Goal: Transaction & Acquisition: Purchase product/service

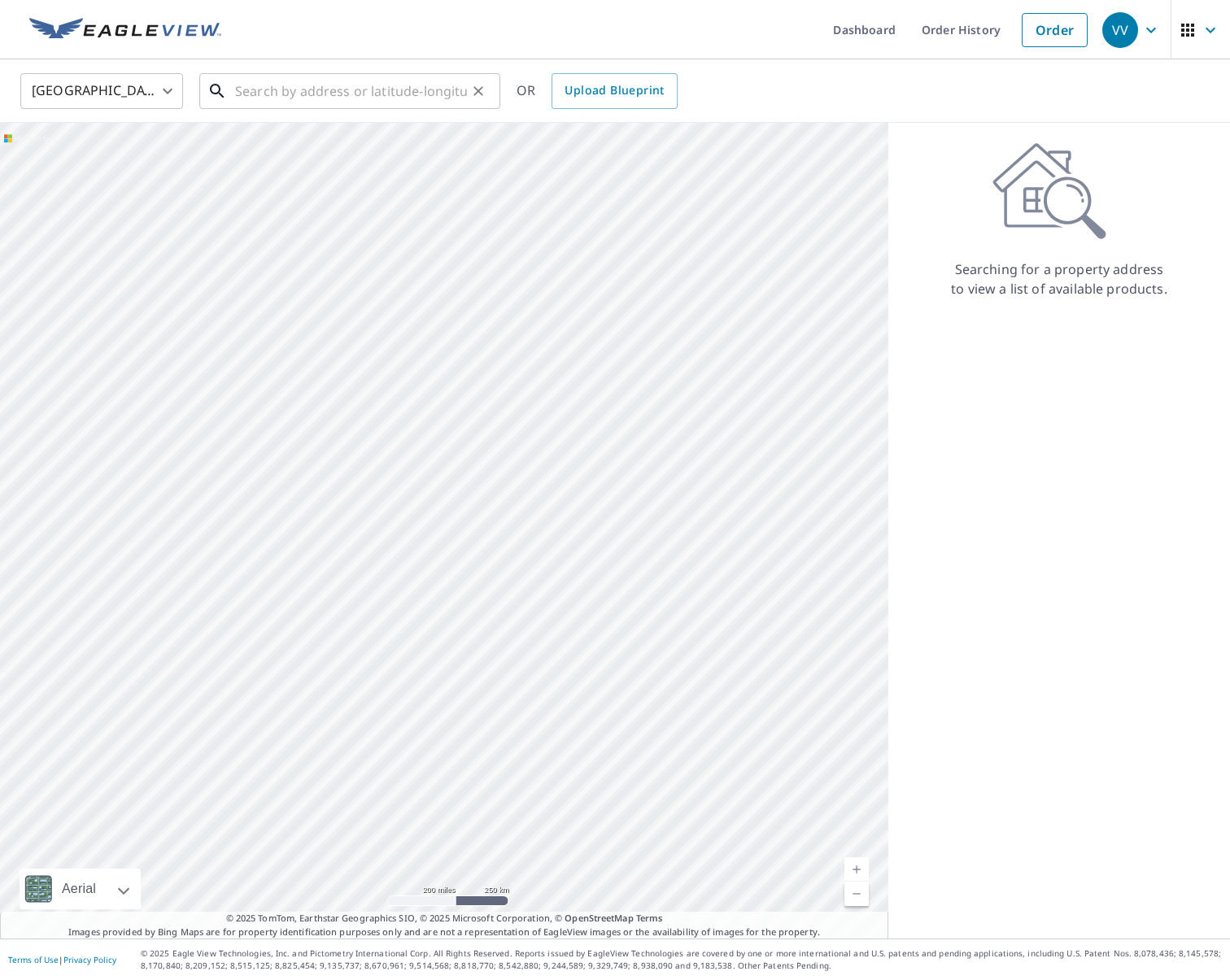
click at [429, 85] on input "text" at bounding box center [351, 91] width 232 height 45
paste input "3842 Bego Rd, Goliad, TX, 77963"
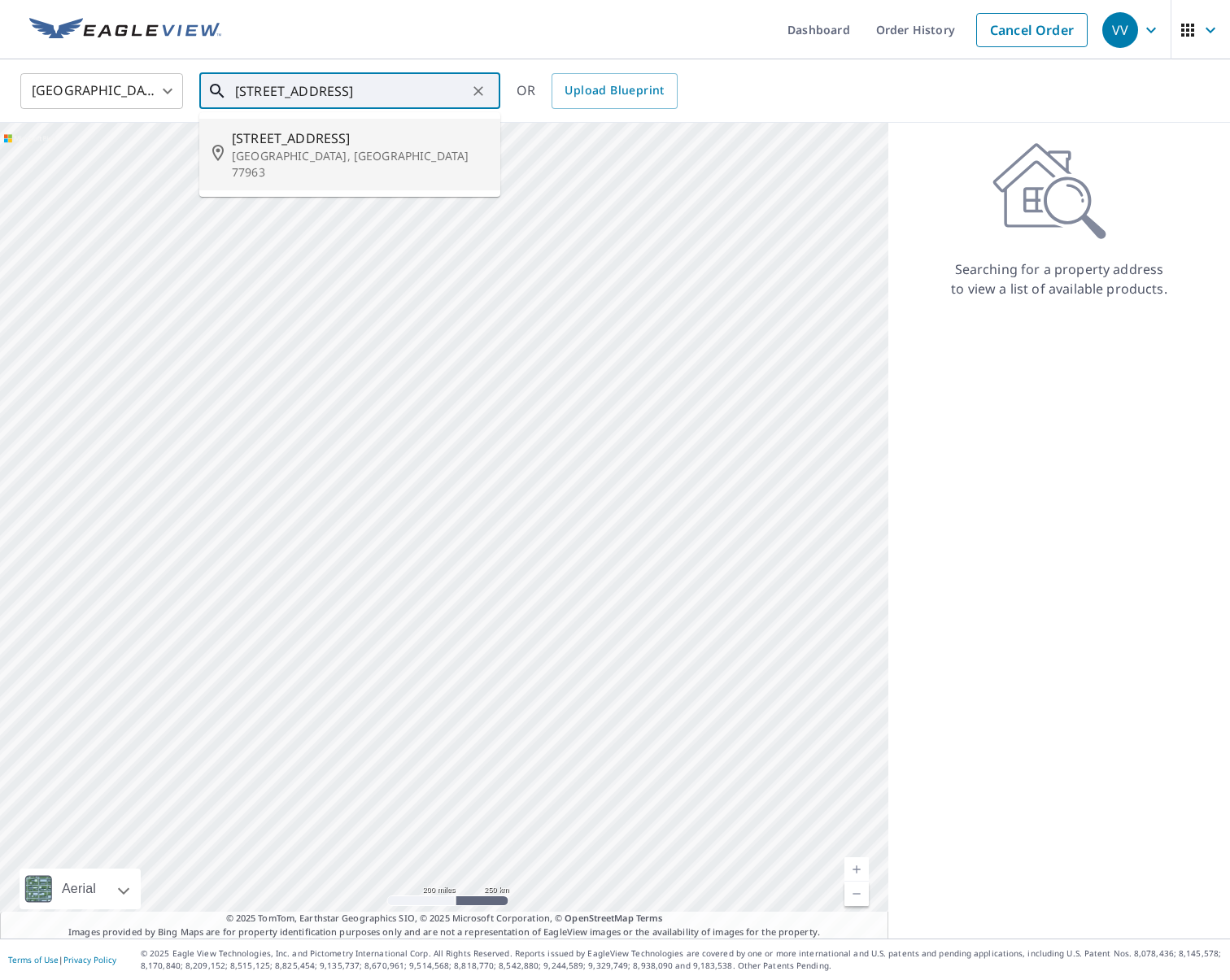
click at [335, 143] on span "3842 Bego Rd" at bounding box center [359, 138] width 256 height 20
type input "3842 Bego Rd Goliad, TX 77963"
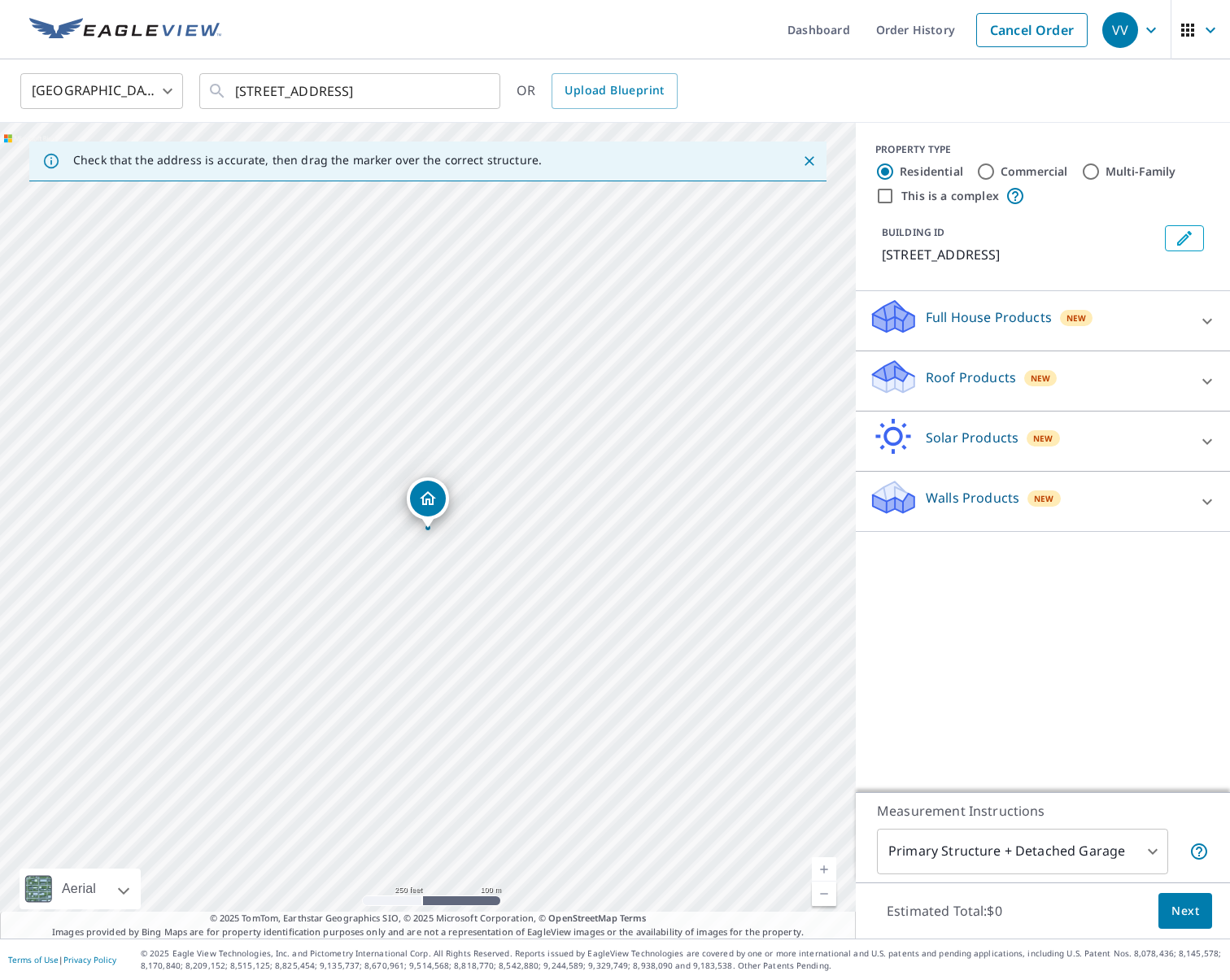
click at [930, 363] on div "Roof Products New" at bounding box center [1028, 381] width 319 height 46
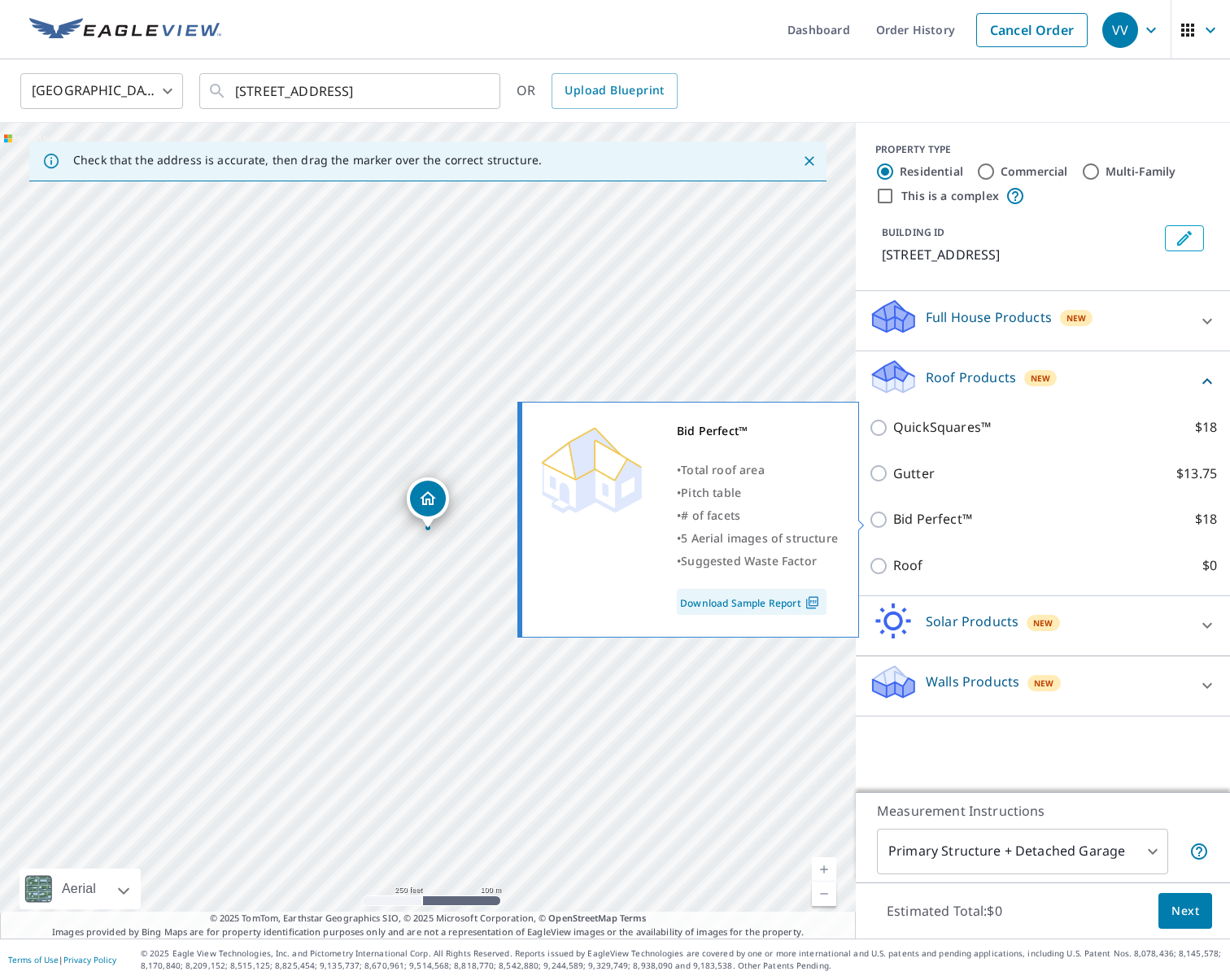
click at [812, 604] on img at bounding box center [813, 602] width 22 height 15
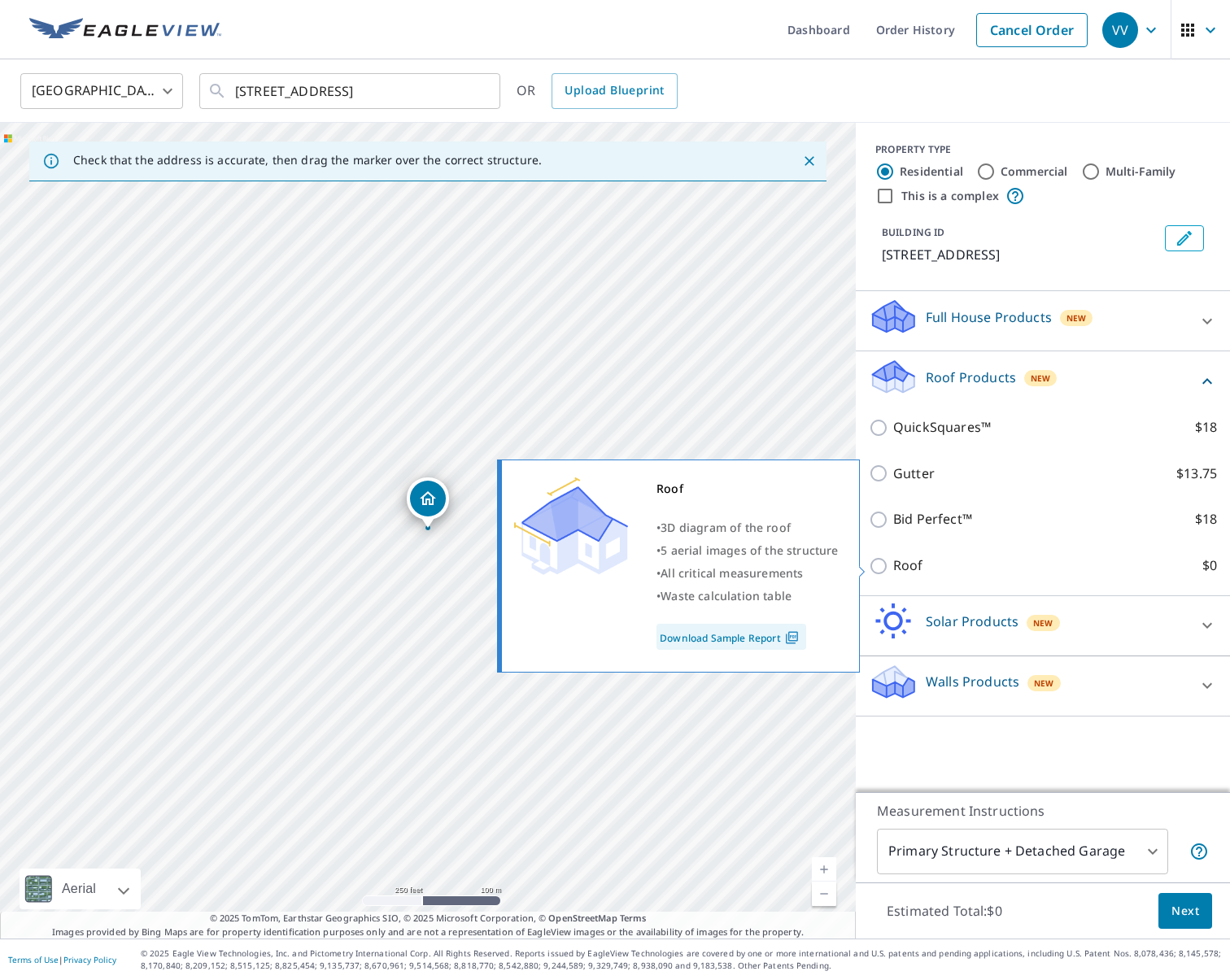
click at [895, 564] on p "Roof" at bounding box center [908, 566] width 30 height 21
click at [894, 564] on input "Roof $0" at bounding box center [881, 566] width 25 height 20
checkbox input "true"
type input "3"
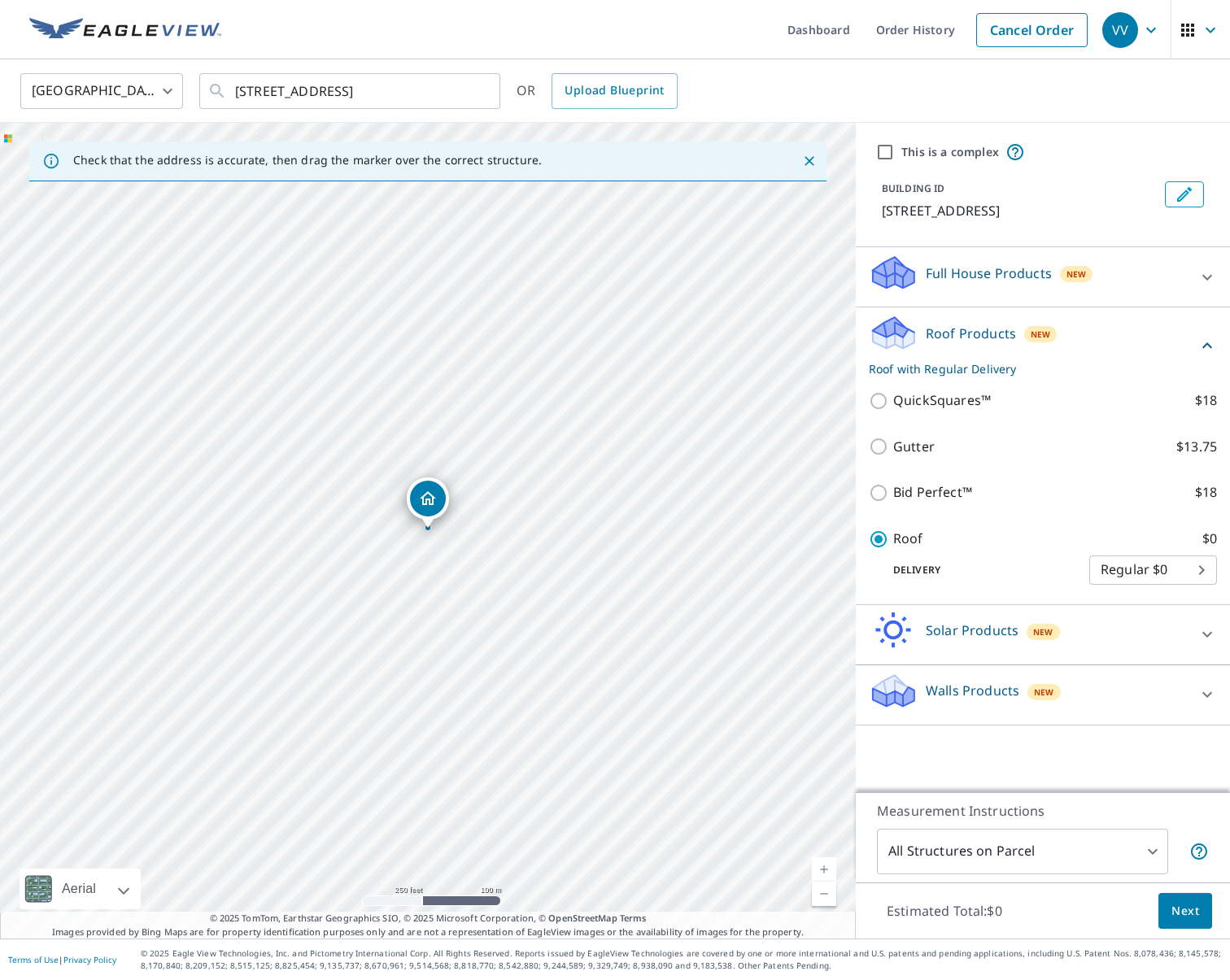
click at [1031, 845] on body "VV VV Dashboard Order History Cancel Order VV United States US ​ 3842 Bego Rd G…" at bounding box center [615, 490] width 1230 height 980
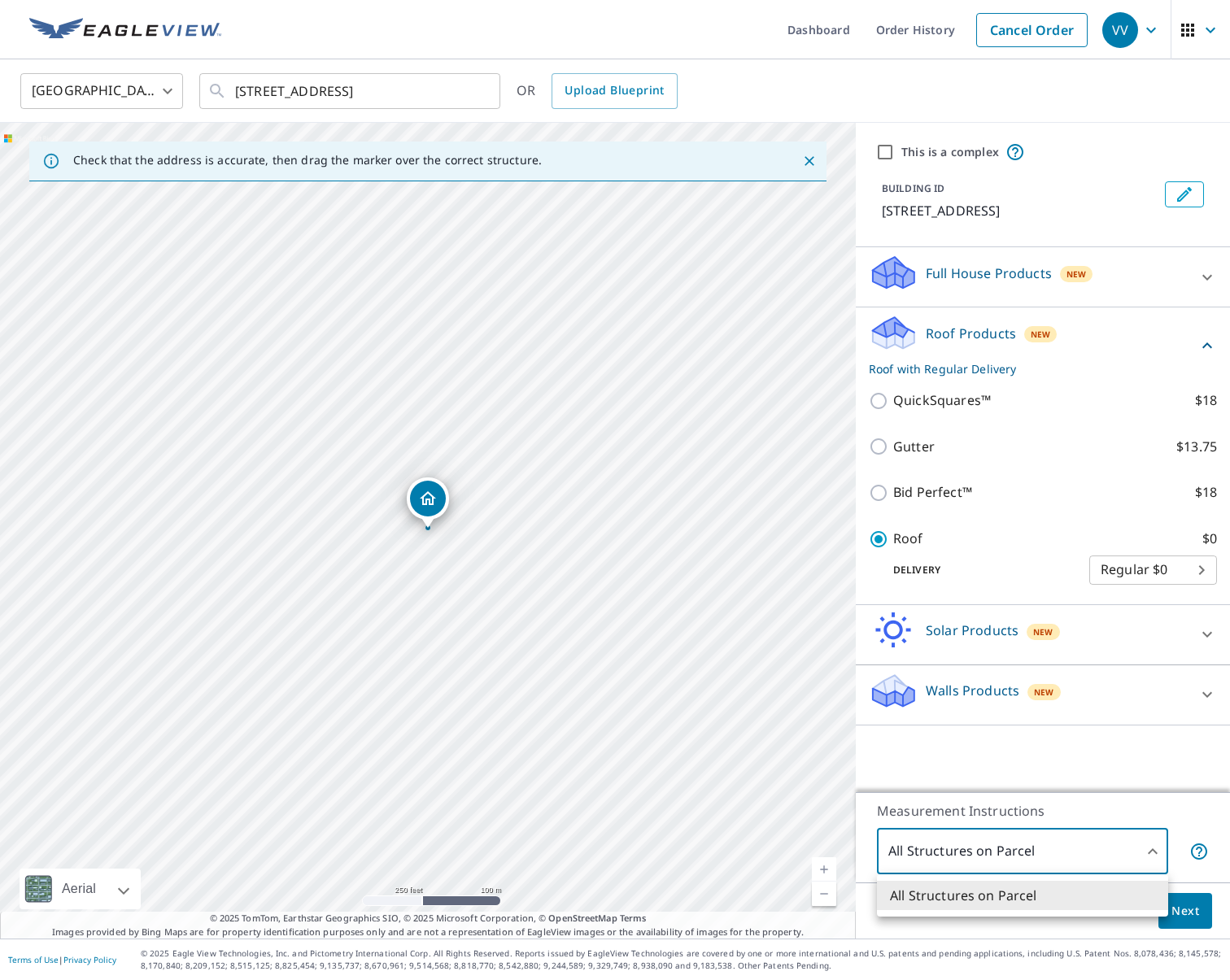
click at [1031, 845] on div at bounding box center [615, 490] width 1230 height 980
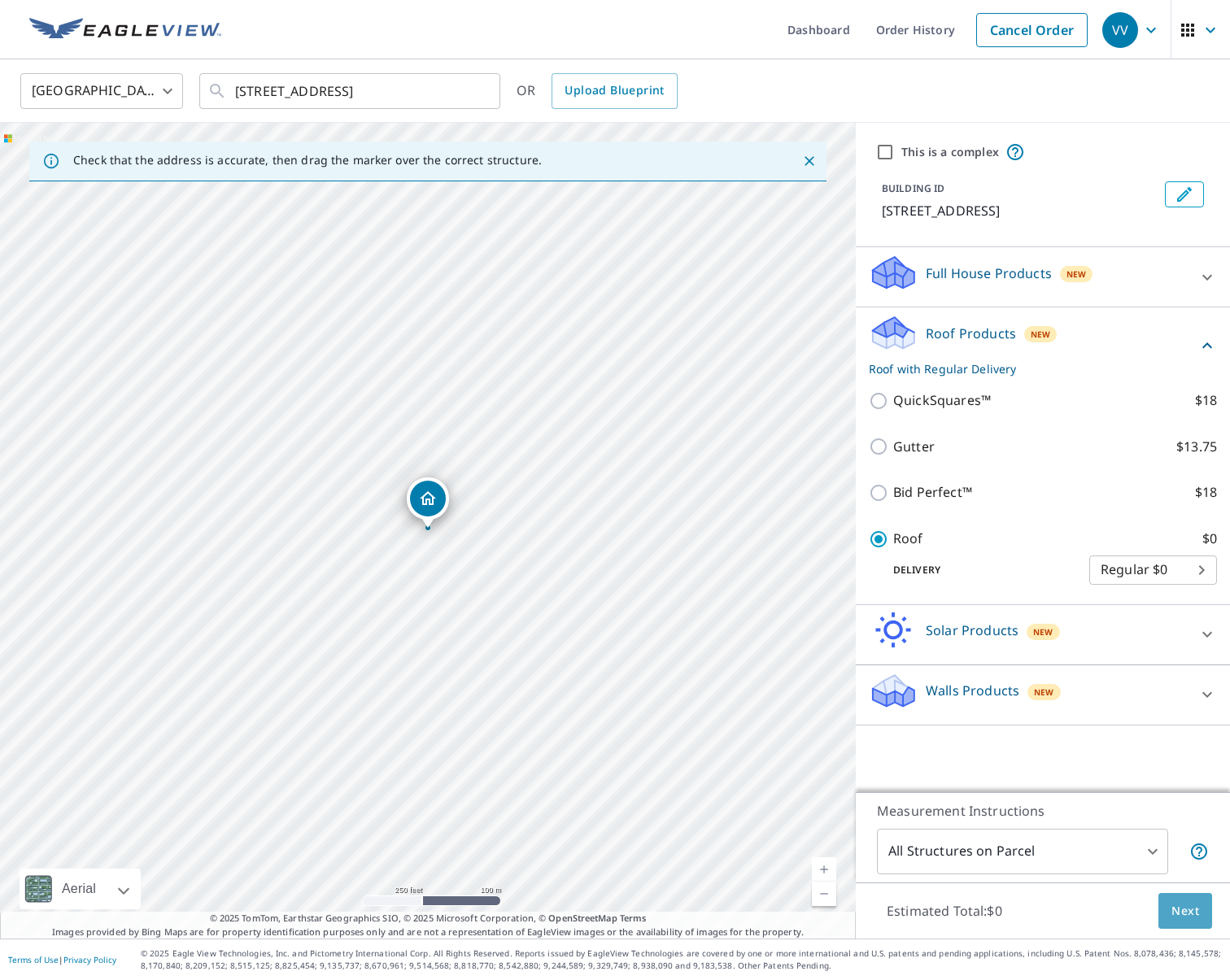
click at [1186, 912] on span "Next" at bounding box center [1186, 912] width 27 height 21
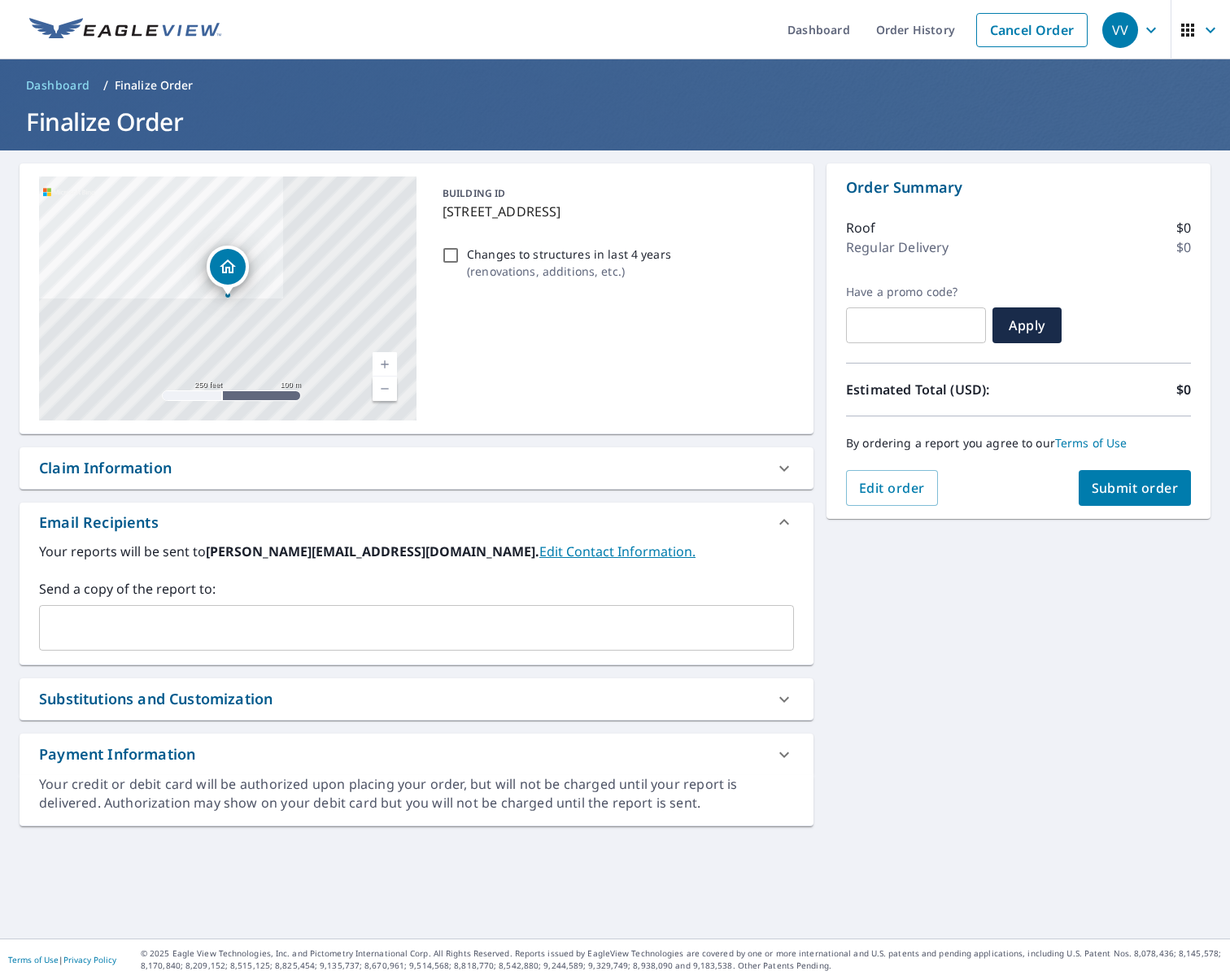
click at [139, 623] on input "text" at bounding box center [404, 628] width 716 height 31
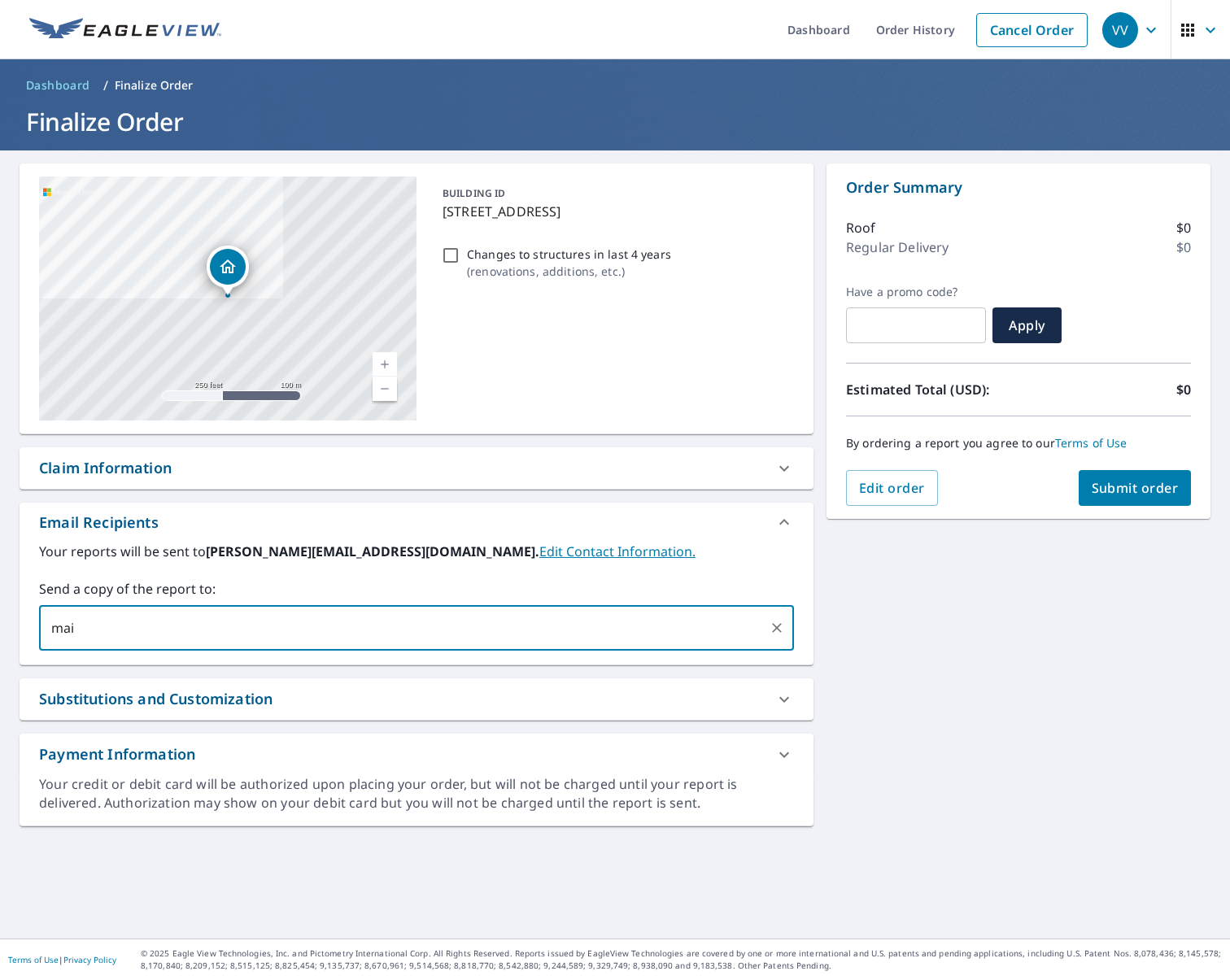
type input "main"
checkbox input "true"
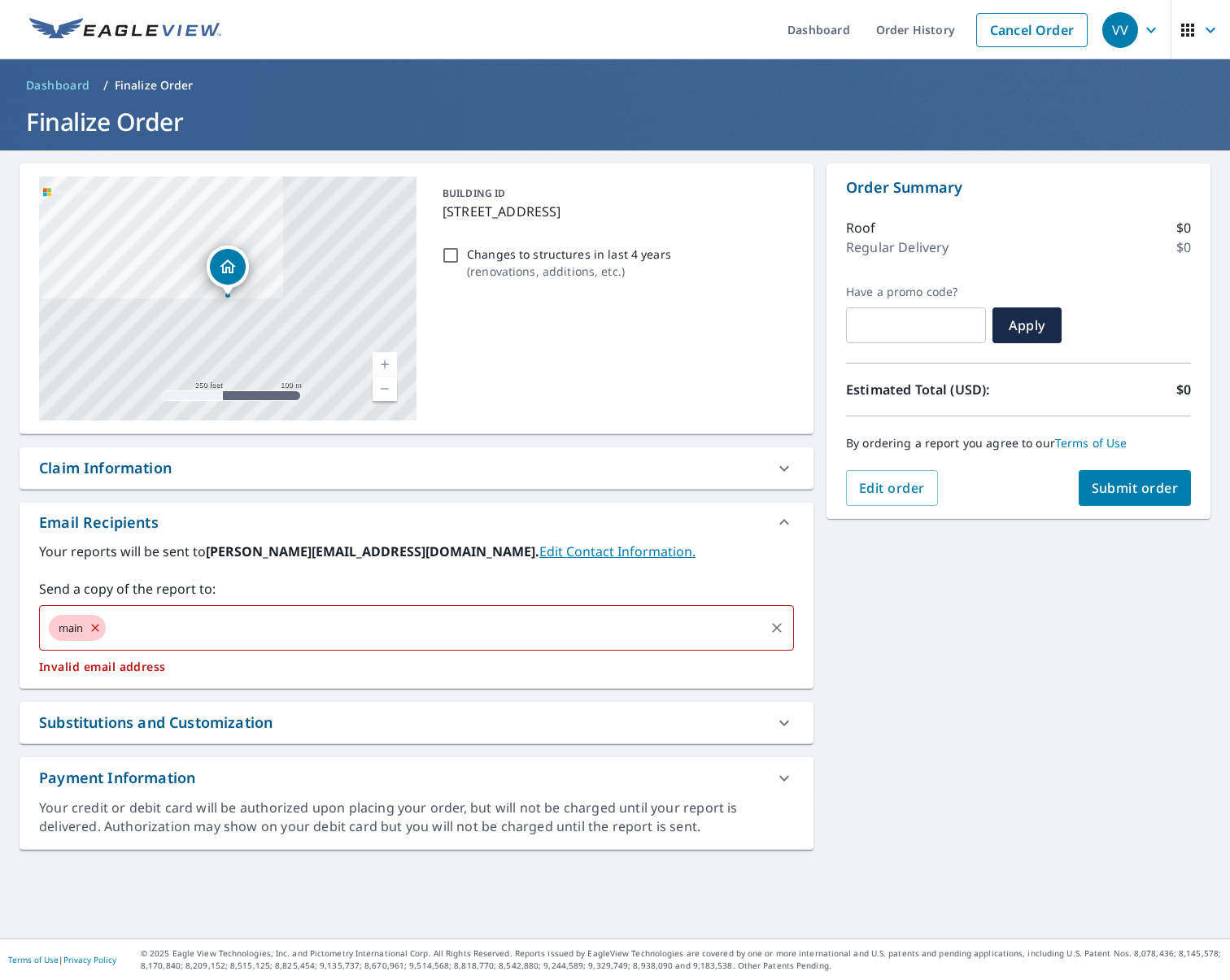
type input "r"
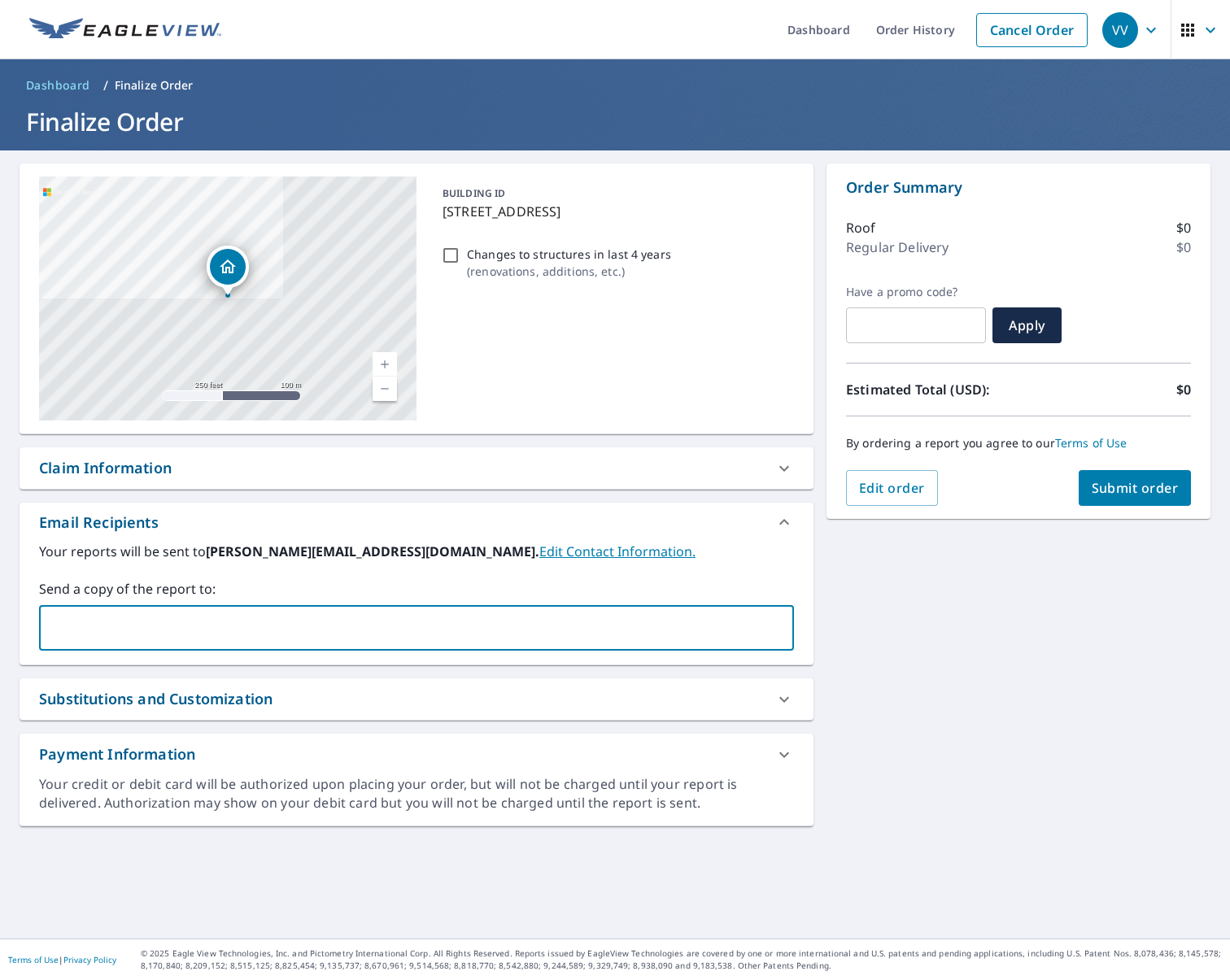
click at [203, 701] on div "Substitutions and Customization" at bounding box center [156, 700] width 234 height 22
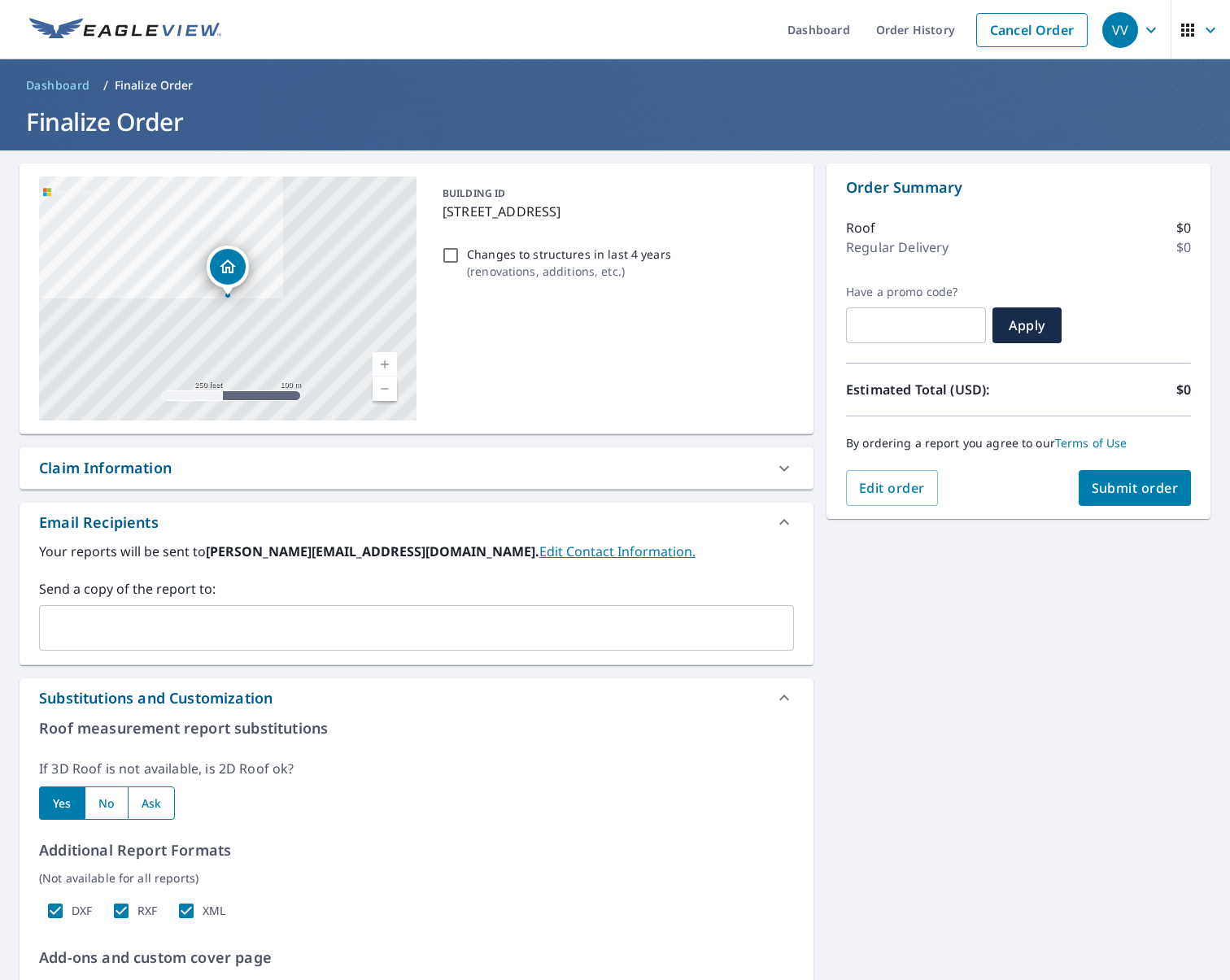
scroll to position [237, 0]
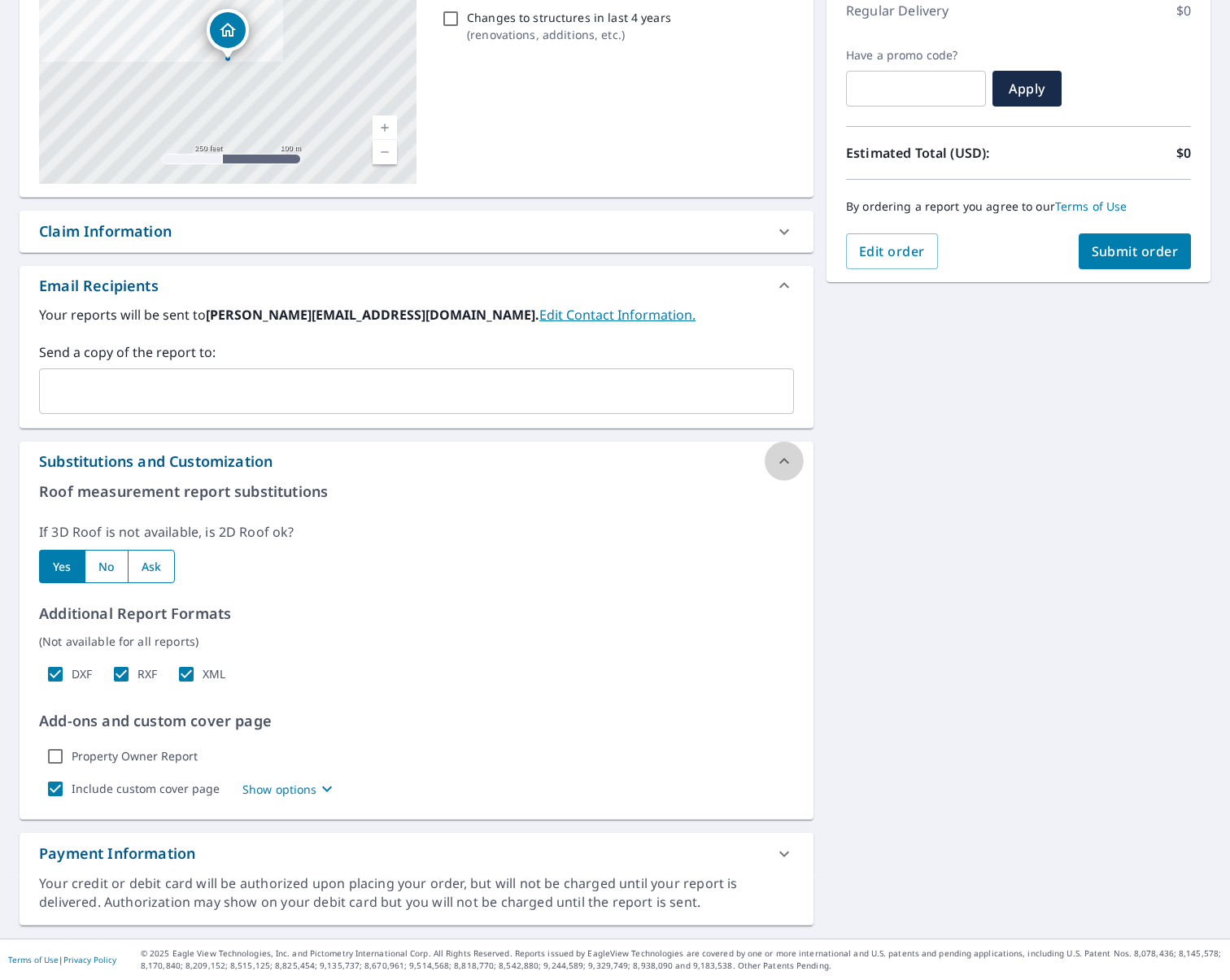
click at [787, 461] on icon at bounding box center [784, 461] width 9 height 6
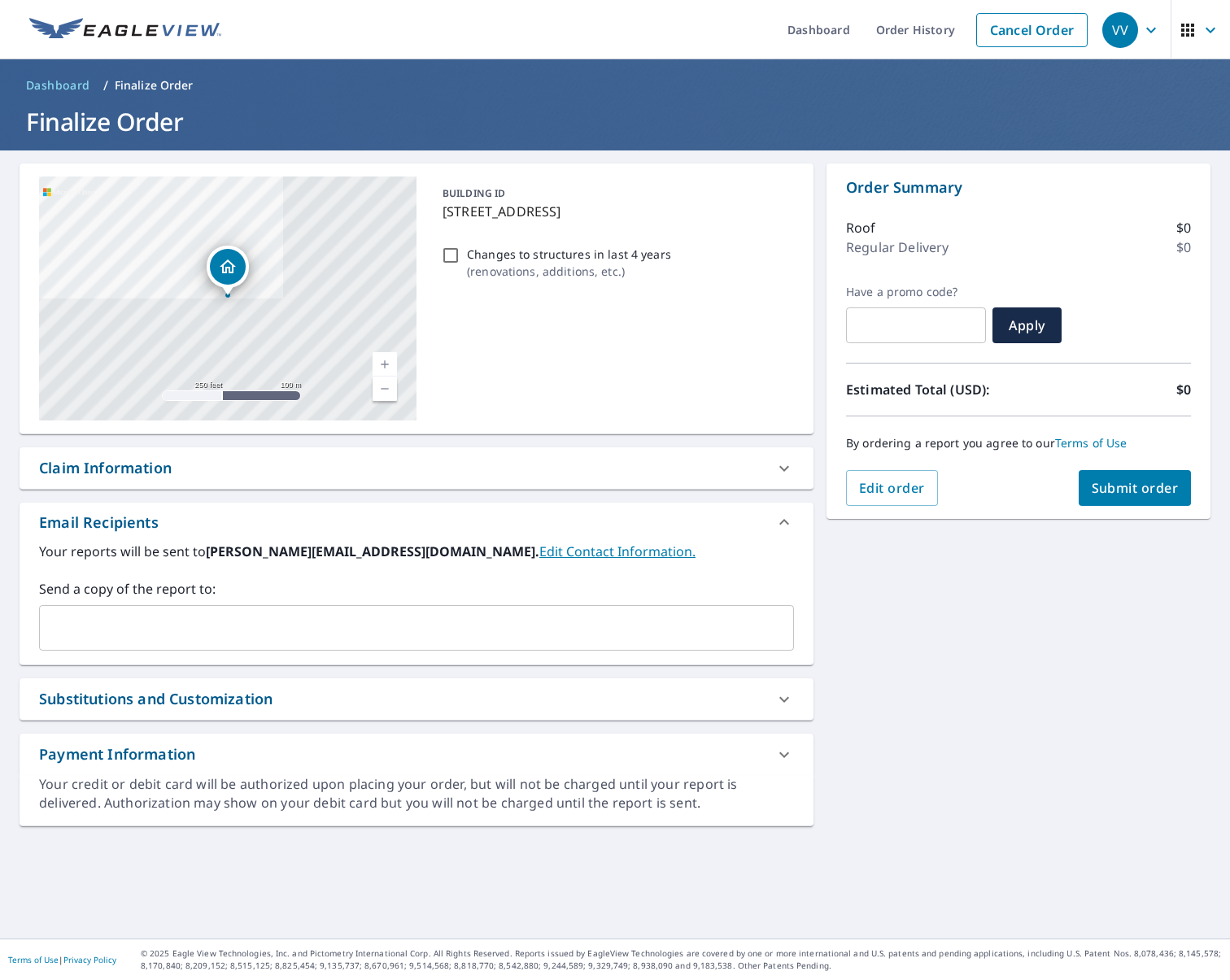
scroll to position [0, 0]
click at [770, 463] on div at bounding box center [784, 469] width 39 height 39
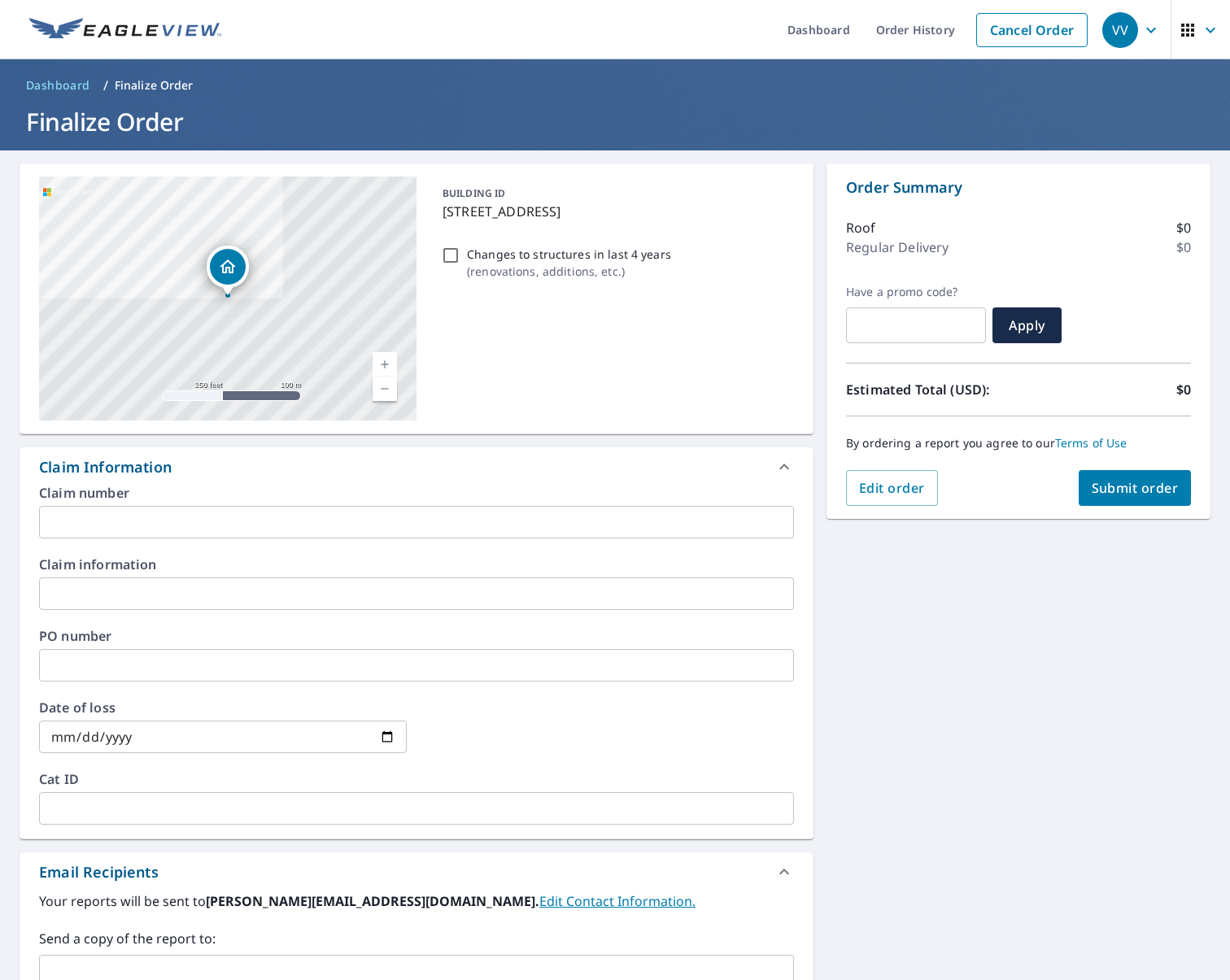
click at [789, 468] on icon at bounding box center [784, 466] width 9 height 6
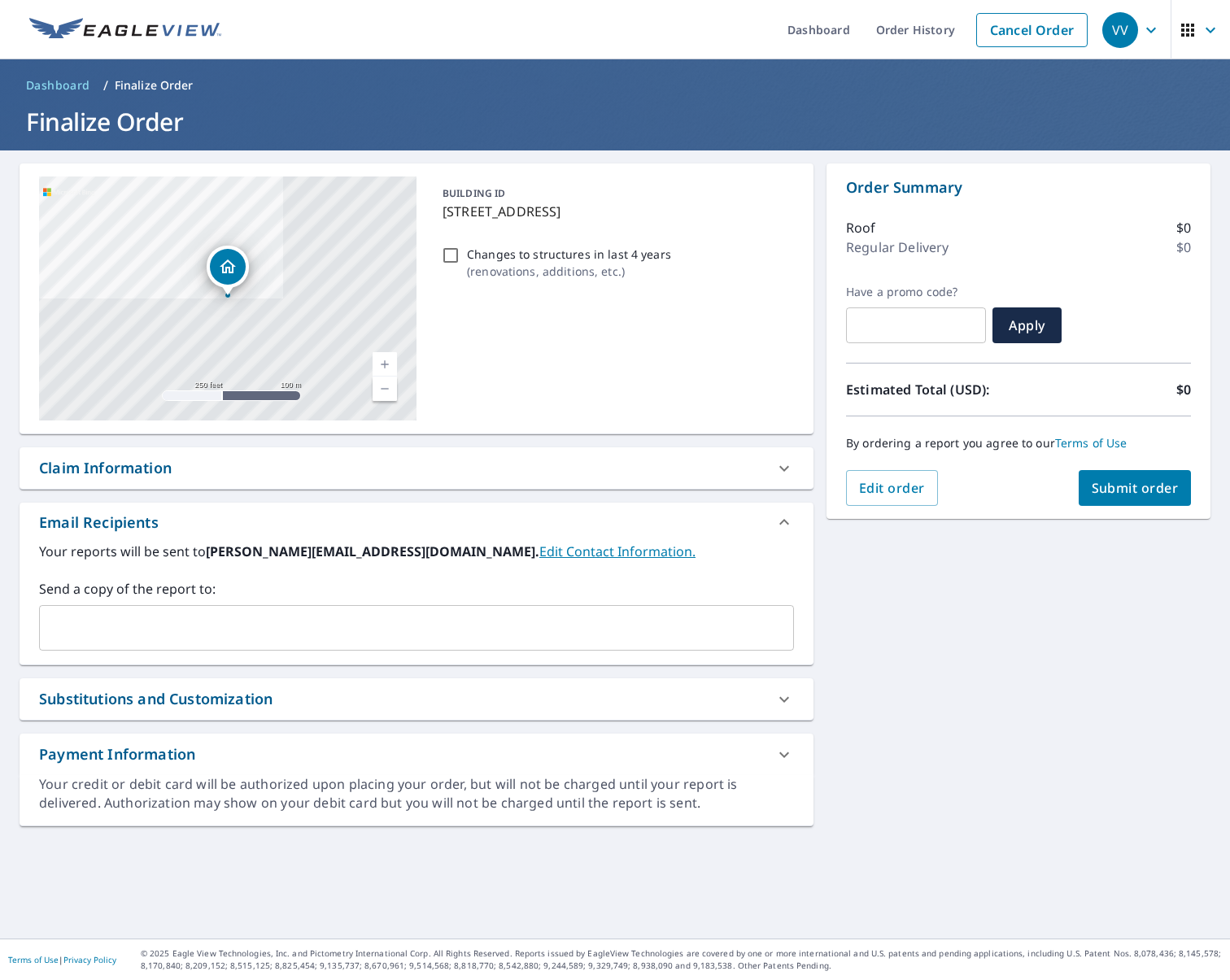
click at [1121, 487] on span "Submit order" at bounding box center [1136, 487] width 87 height 18
checkbox input "true"
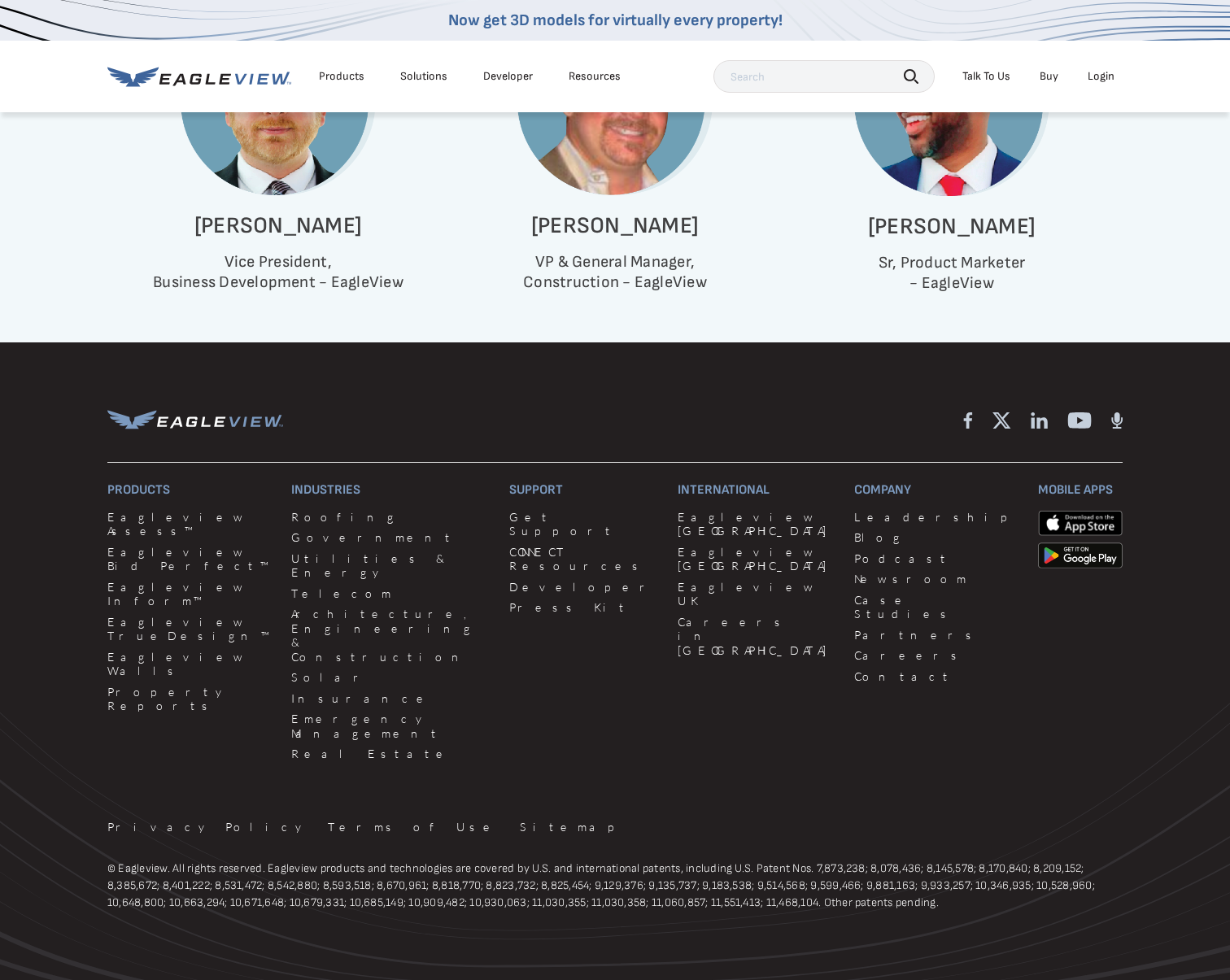
scroll to position [422, 0]
